Goal: Information Seeking & Learning: Learn about a topic

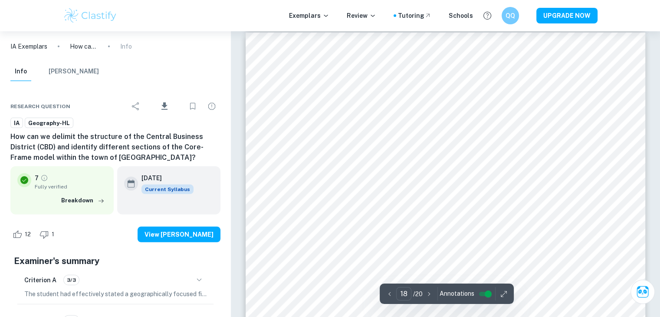
scroll to position [9133, 0]
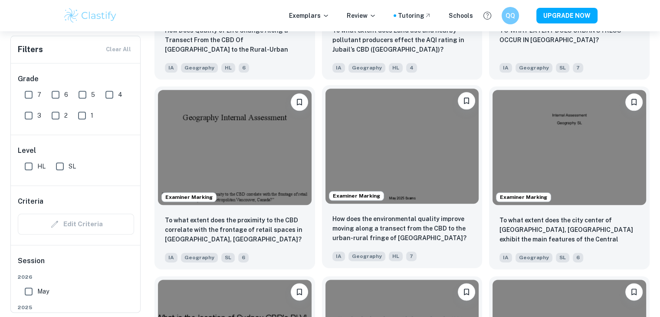
scroll to position [1000, 0]
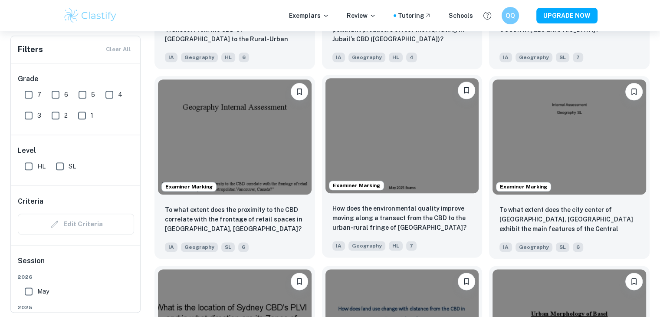
click at [397, 176] on img at bounding box center [403, 135] width 154 height 115
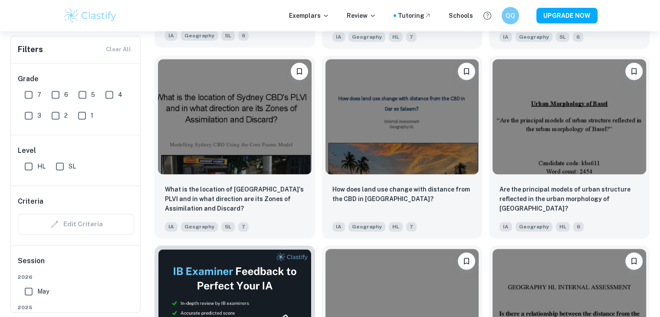
scroll to position [1216, 0]
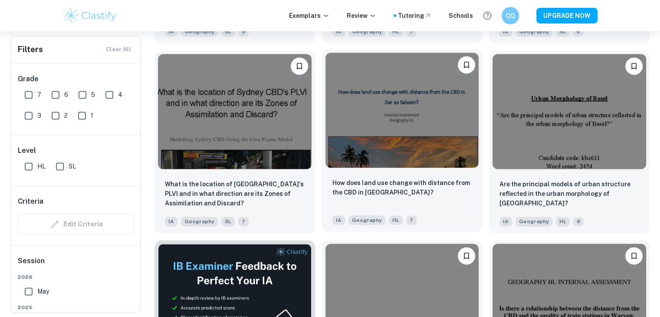
click at [389, 155] on img at bounding box center [403, 110] width 154 height 115
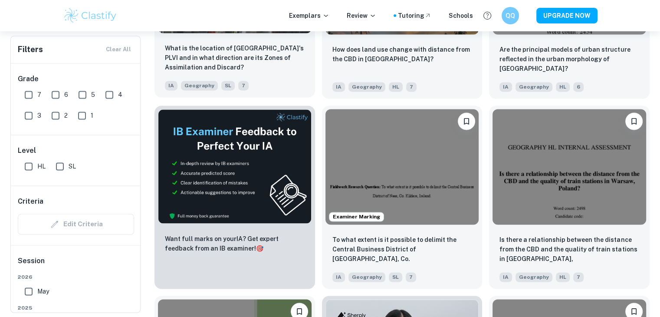
scroll to position [1433, 0]
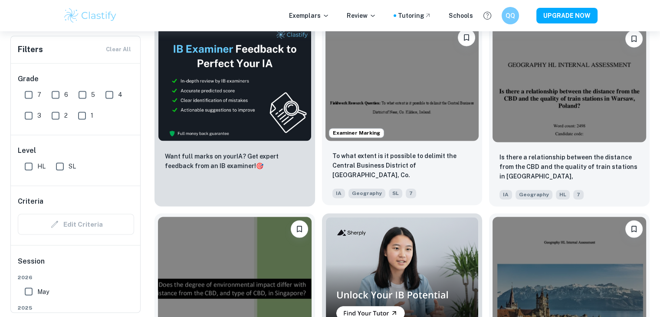
click at [400, 119] on img at bounding box center [403, 82] width 154 height 115
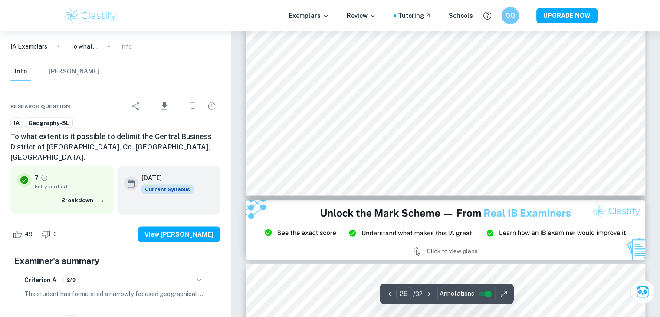
scroll to position [14995, 0]
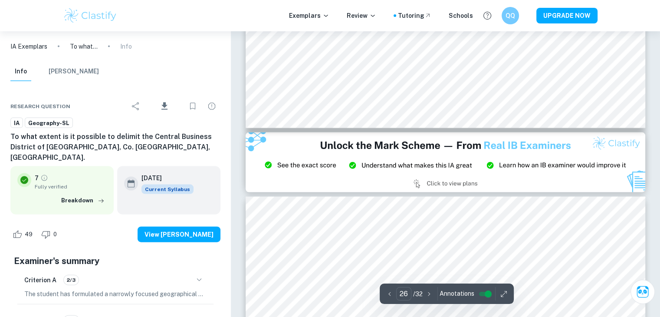
type input "27"
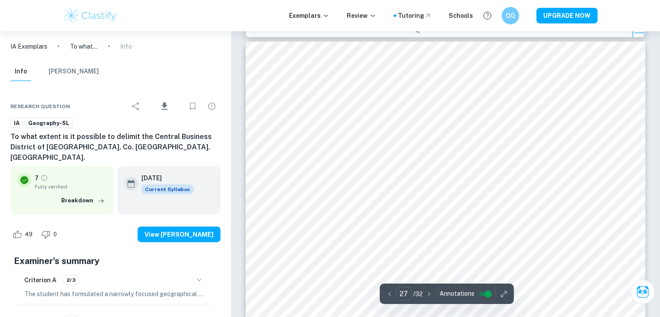
scroll to position [15215, 0]
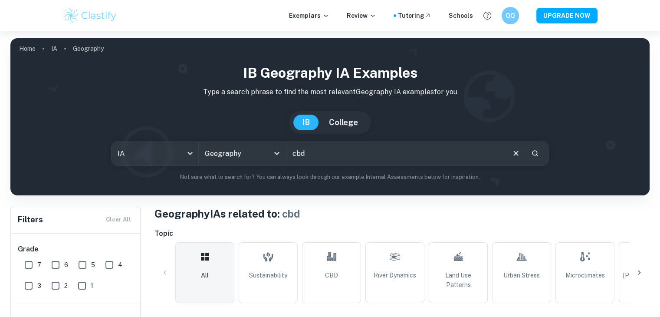
click at [344, 138] on div "IB Geography IA examples Type a search phrase to find the most relevant Geograp…" at bounding box center [330, 122] width 626 height 119
click at [336, 157] on input "cbd" at bounding box center [396, 153] width 218 height 24
type input "c"
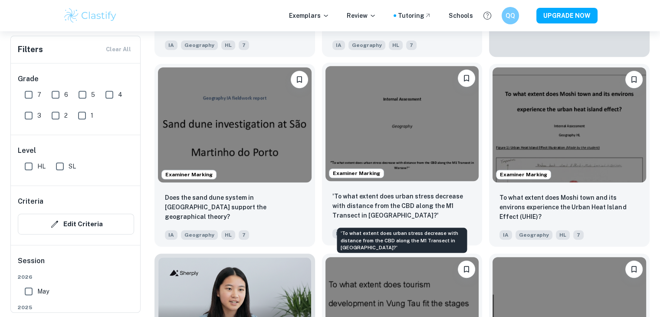
scroll to position [444, 0]
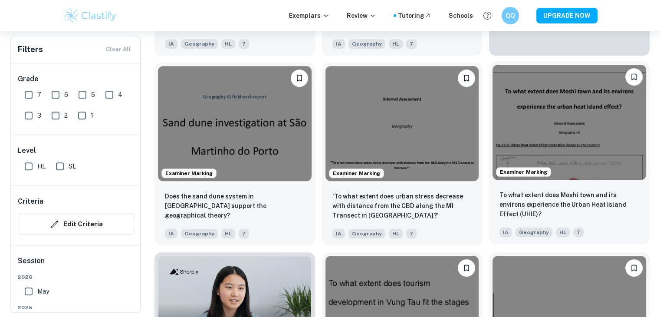
click at [523, 153] on img at bounding box center [570, 122] width 154 height 115
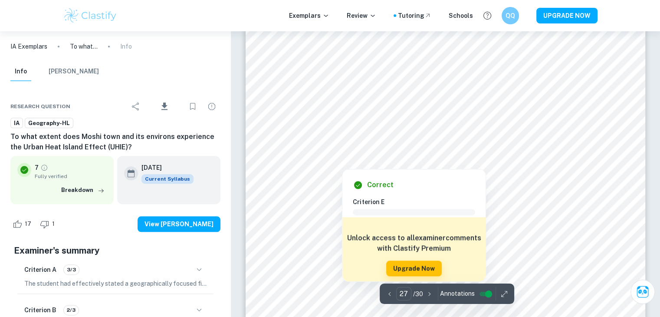
scroll to position [14150, 0]
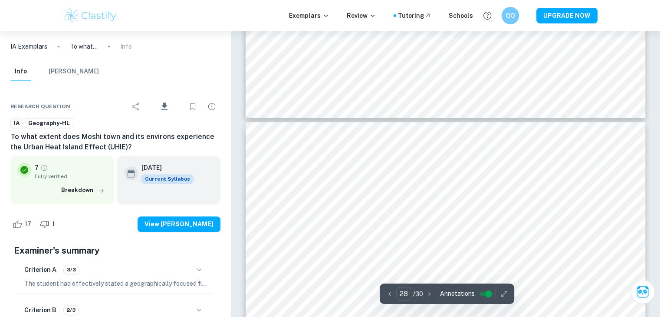
type input "27"
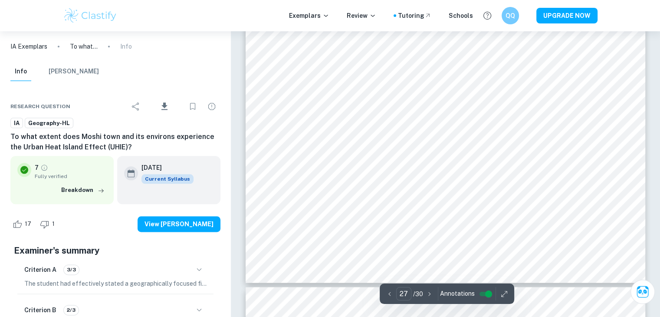
scroll to position [14200, 0]
